Goal: Information Seeking & Learning: Learn about a topic

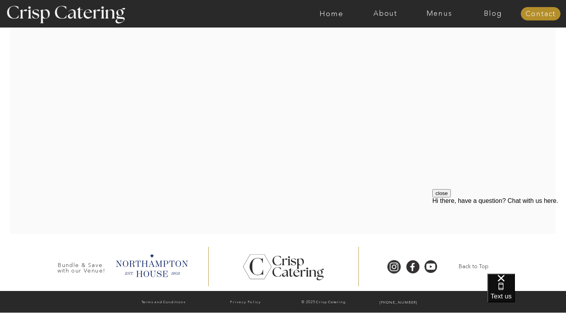
scroll to position [1660, 0]
click at [436, 11] on nav "Menus" at bounding box center [439, 14] width 54 height 8
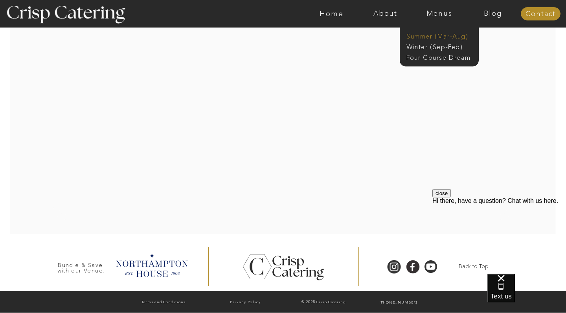
click at [426, 36] on nav "Summer (Mar-Aug)" at bounding box center [441, 35] width 70 height 7
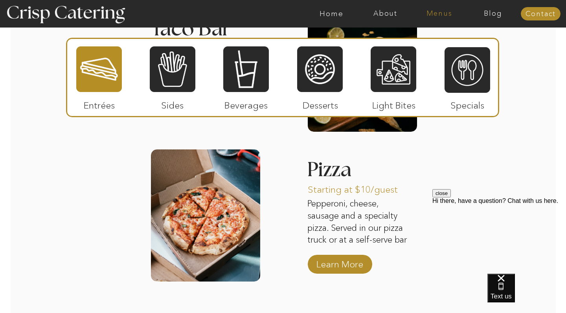
scroll to position [1001, 0]
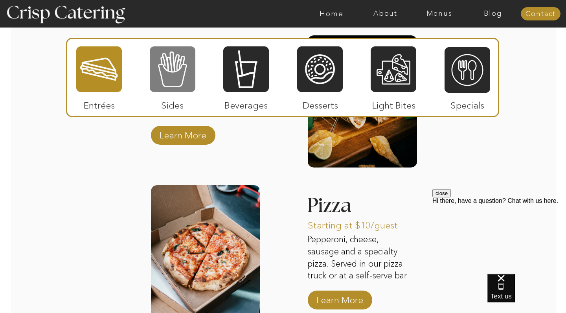
click at [178, 76] on div at bounding box center [173, 69] width 46 height 47
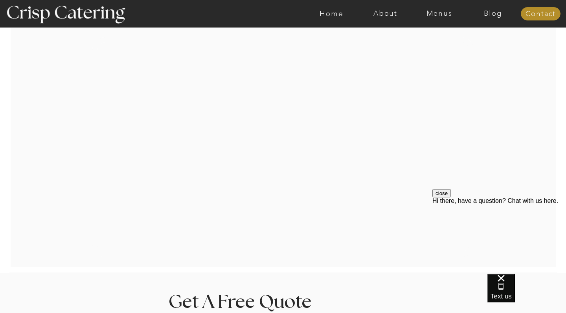
scroll to position [1338, 0]
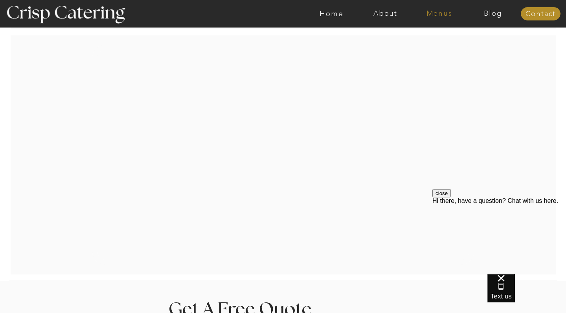
click at [444, 15] on nav "Menus" at bounding box center [439, 14] width 54 height 8
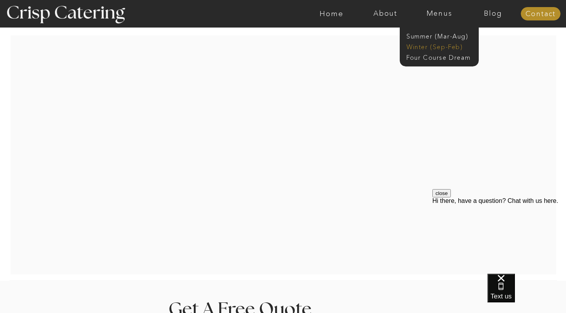
click at [420, 45] on nav "Winter (Sep-Feb)" at bounding box center [438, 45] width 64 height 7
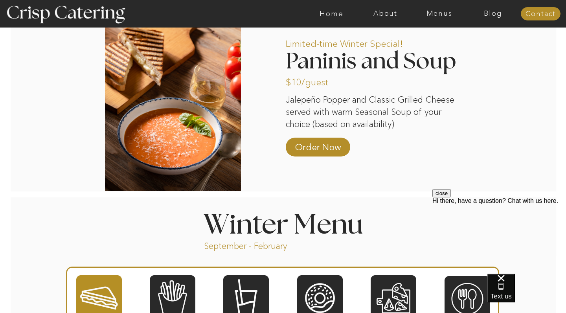
scroll to position [700, 0]
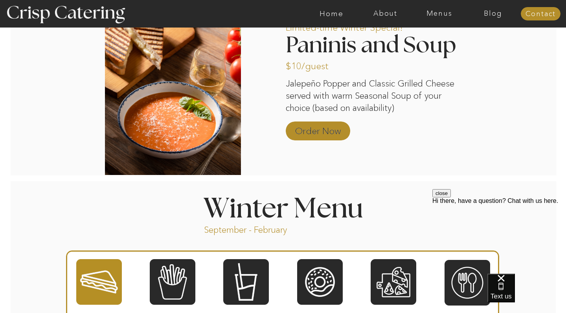
click at [327, 131] on p "Order Now" at bounding box center [317, 128] width 52 height 23
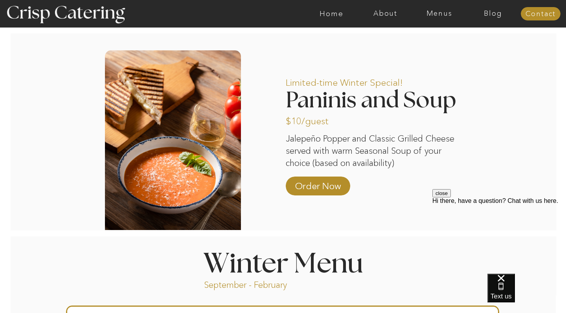
scroll to position [645, 0]
click at [312, 195] on p "Order Now" at bounding box center [317, 183] width 52 height 23
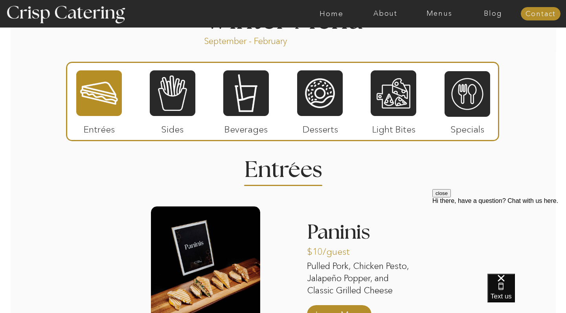
scroll to position [889, 0]
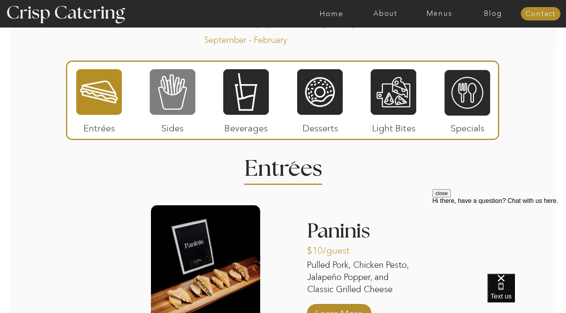
click at [182, 109] on div at bounding box center [173, 91] width 46 height 47
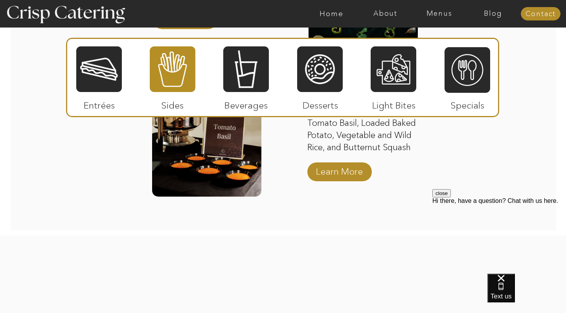
scroll to position [1429, 0]
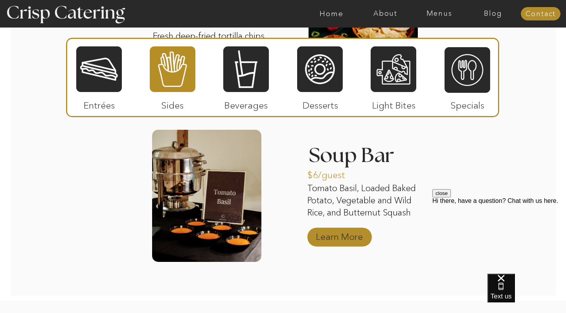
click at [344, 240] on p "Learn More" at bounding box center [339, 234] width 52 height 23
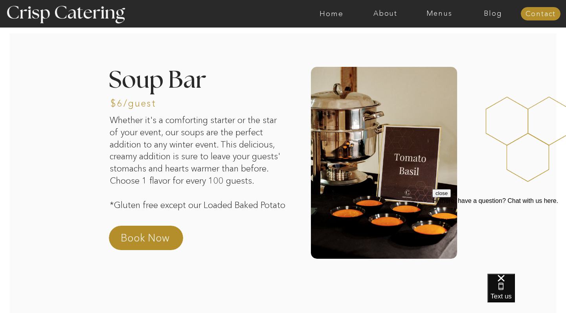
click at [440, 20] on div at bounding box center [314, 13] width 1246 height 27
click at [441, 17] on nav "Menus" at bounding box center [439, 14] width 54 height 8
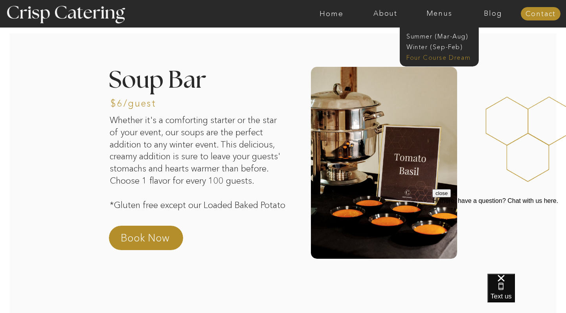
click at [419, 60] on nav "Four Course Dream" at bounding box center [441, 56] width 70 height 7
